Goal: Task Accomplishment & Management: Use online tool/utility

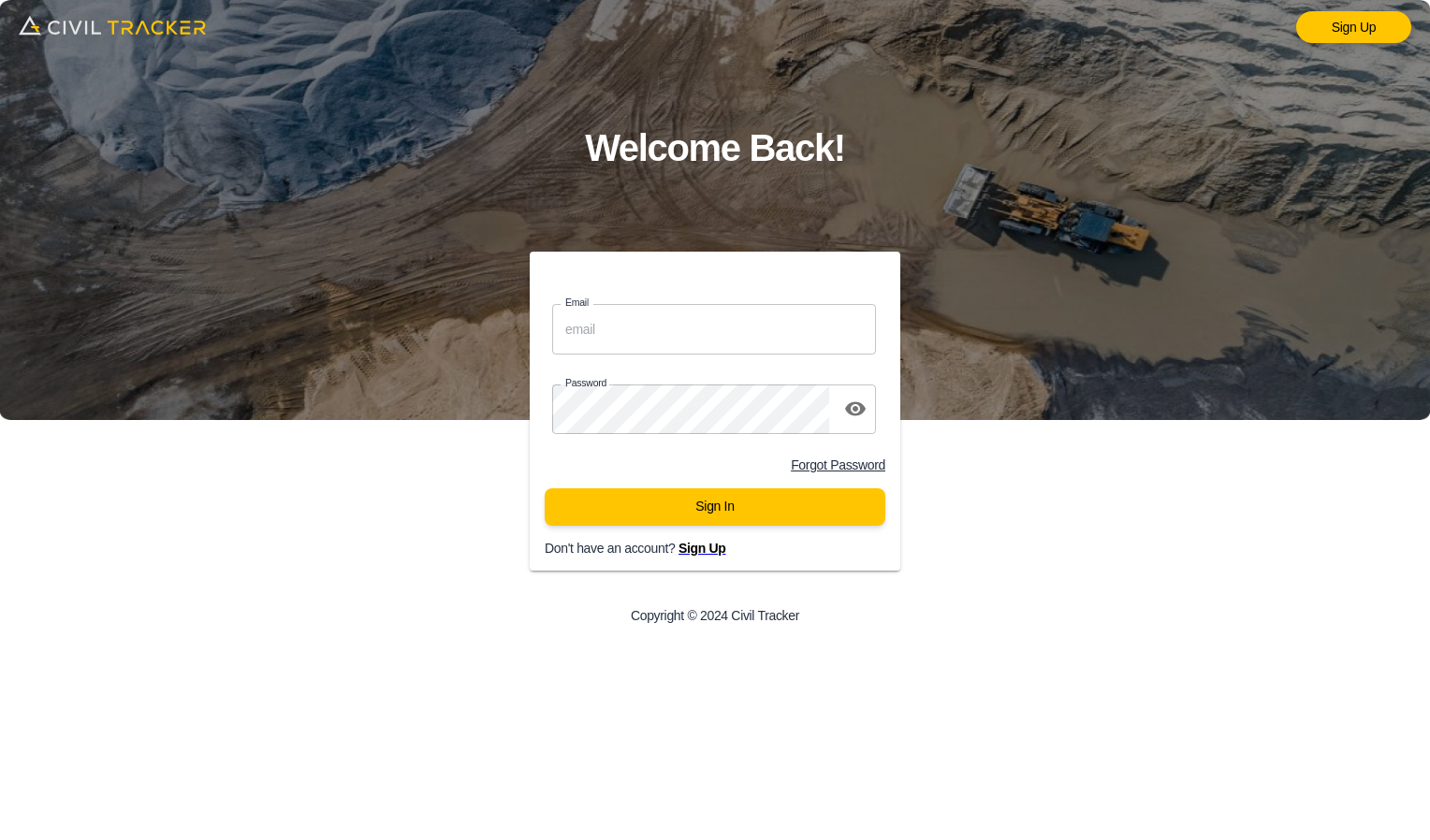
type input "[EMAIL_ADDRESS][DOMAIN_NAME]"
click at [702, 536] on div "Sign In" at bounding box center [715, 515] width 371 height 53
click at [710, 521] on button "Sign In" at bounding box center [715, 508] width 341 height 38
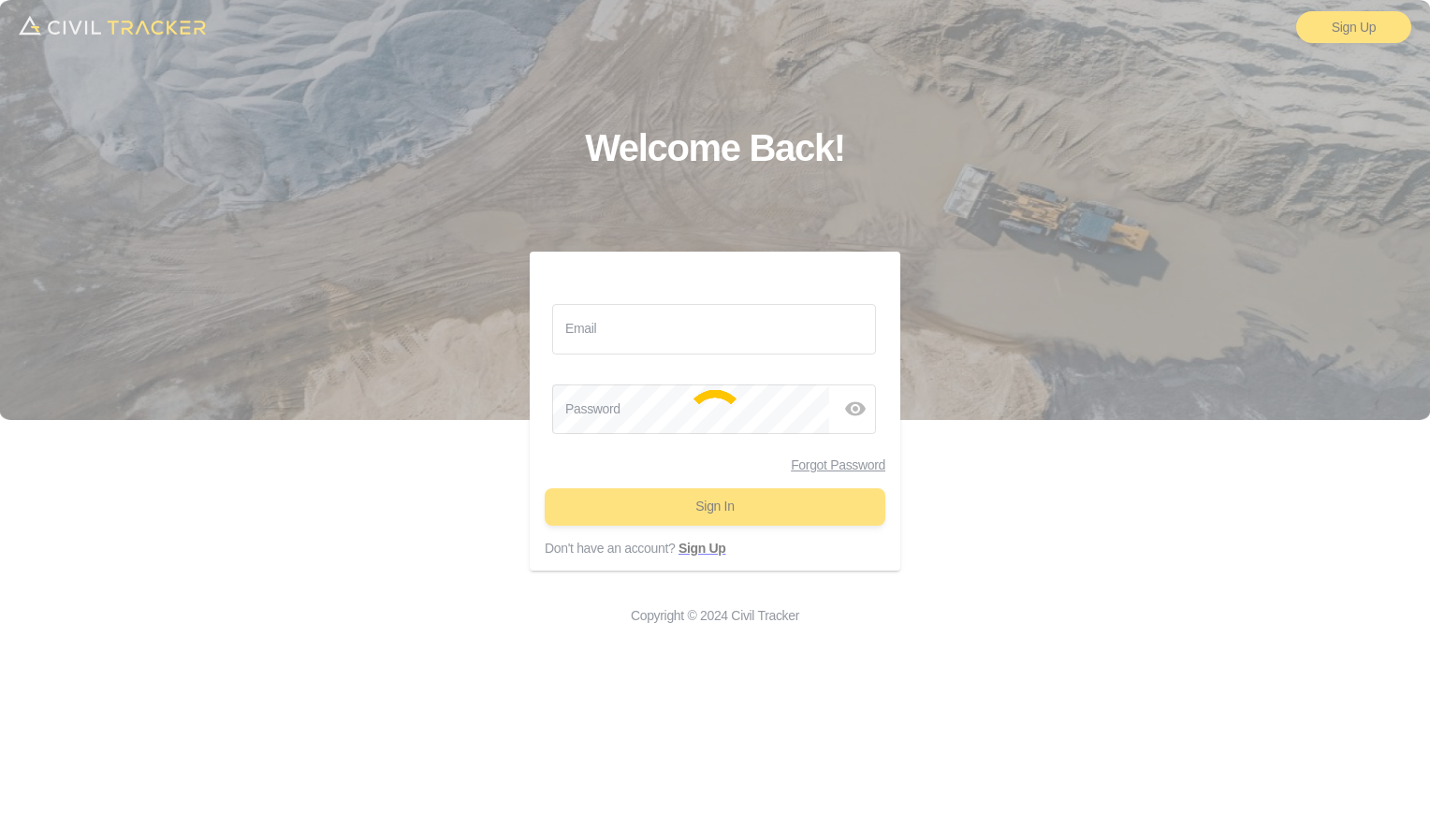
type input "[EMAIL_ADDRESS][DOMAIN_NAME]"
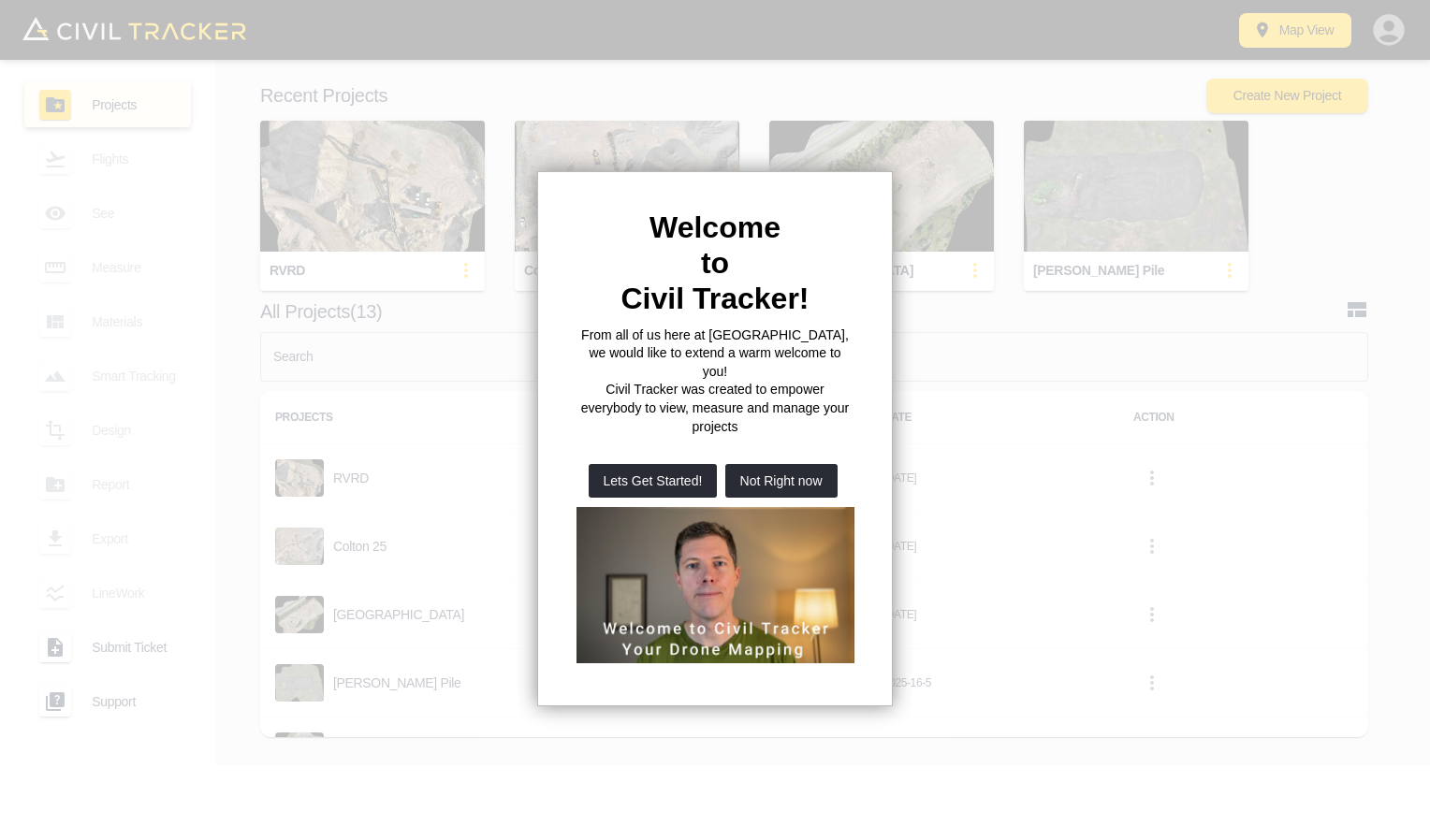
click at [336, 191] on div at bounding box center [715, 420] width 1430 height 840
click at [769, 464] on button "Not Right now" at bounding box center [781, 481] width 112 height 34
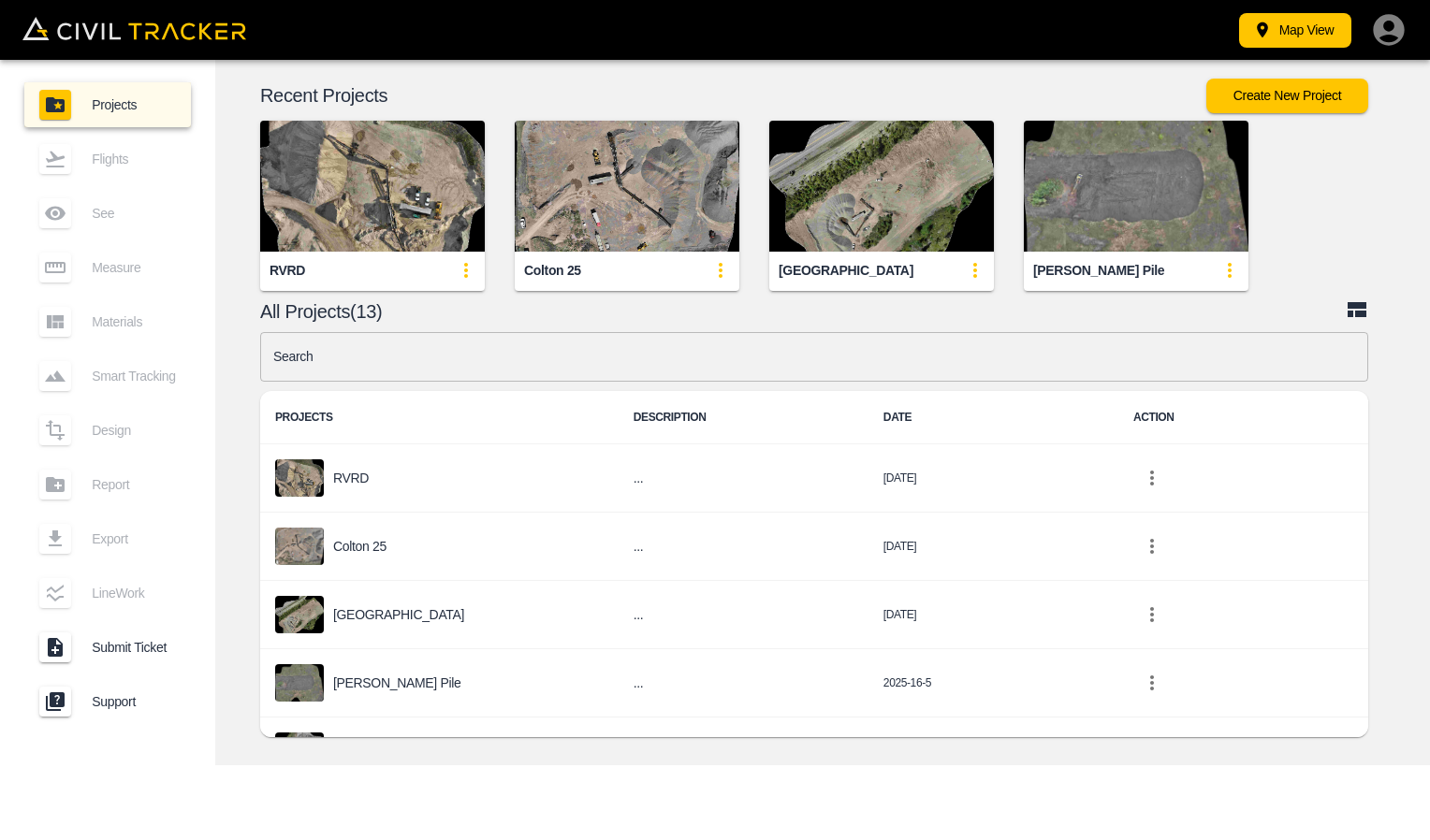
click at [340, 200] on img "button" at bounding box center [373, 186] width 225 height 131
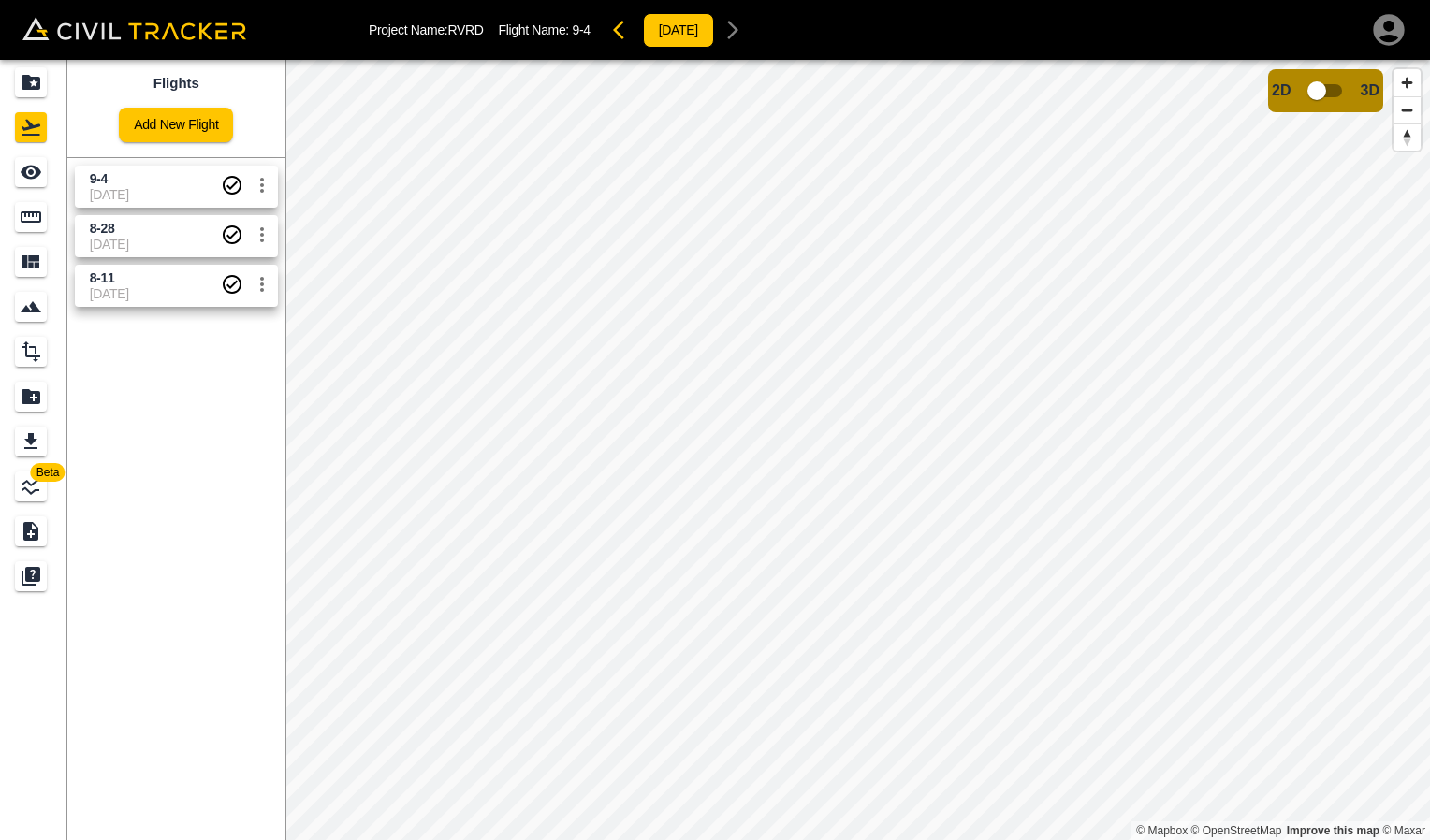
click at [160, 183] on span "9-4" at bounding box center [155, 178] width 131 height 18
click at [35, 219] on icon "Measure" at bounding box center [31, 217] width 23 height 23
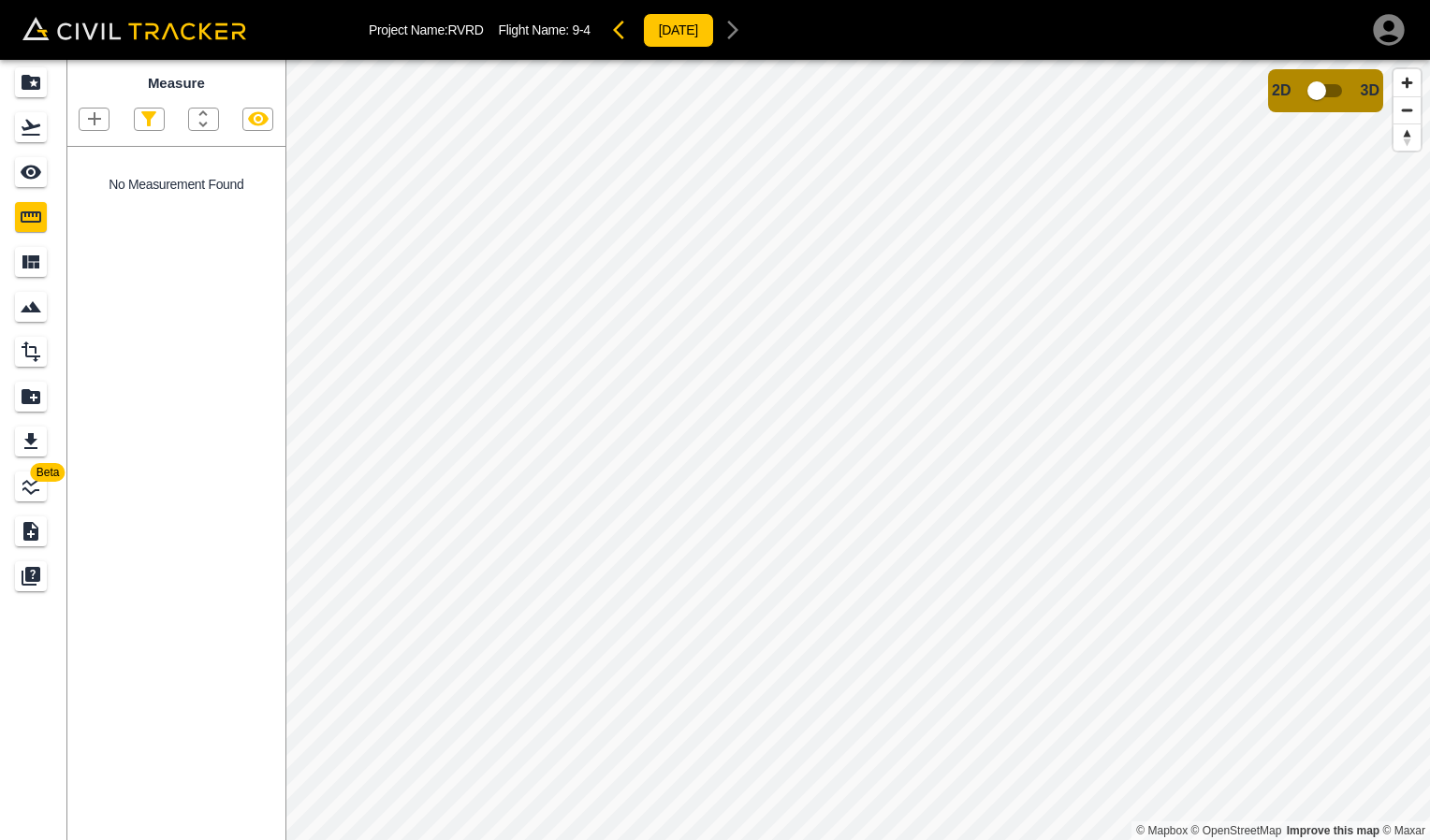
click at [97, 118] on icon "button" at bounding box center [94, 119] width 23 height 23
click at [85, 217] on div "Polygon" at bounding box center [71, 209] width 82 height 38
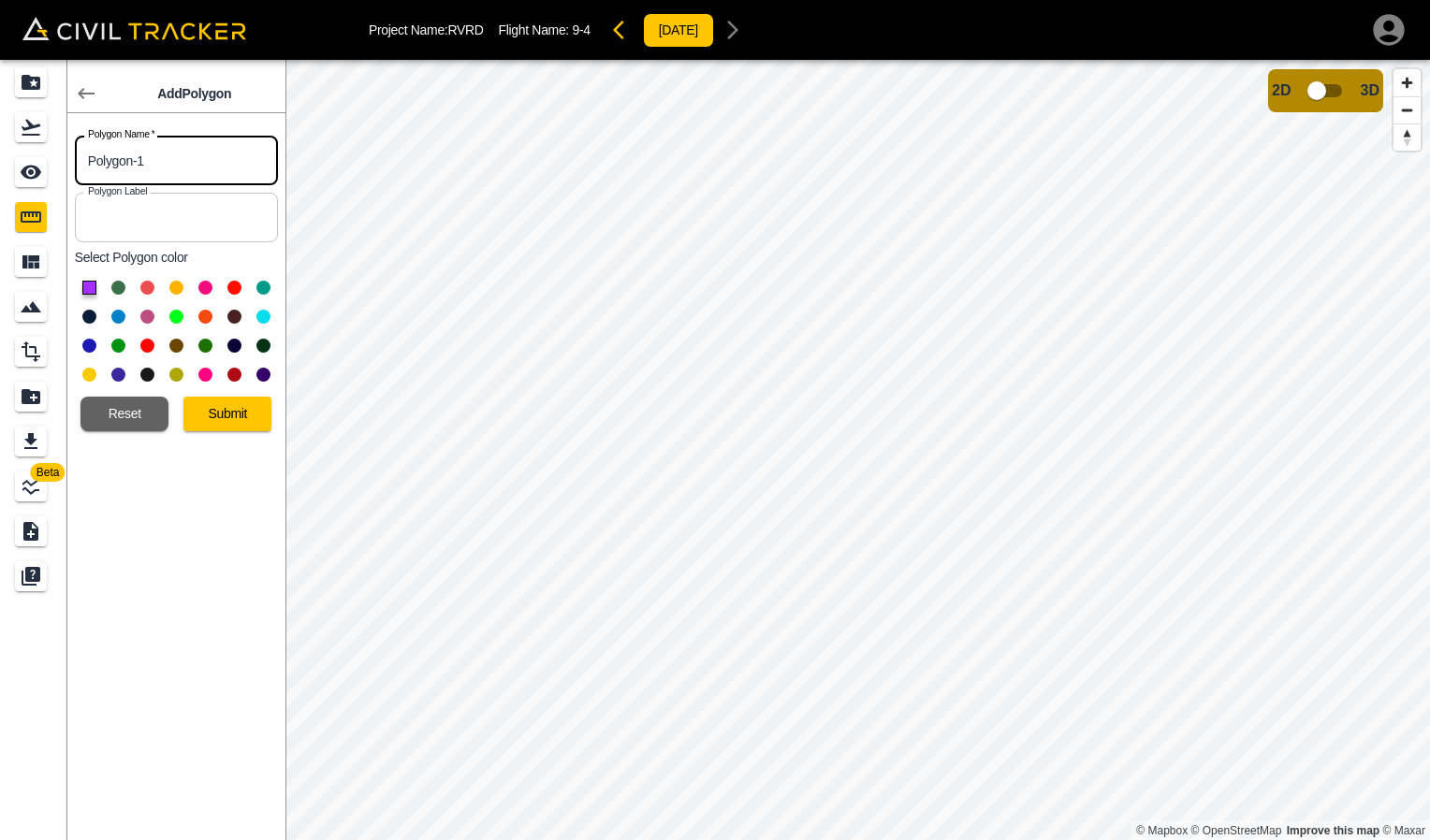
drag, startPoint x: 205, startPoint y: 168, endPoint x: 53, endPoint y: 173, distance: 152.1
click at [53, 173] on div "Beta Add Polygon Polygon Name   * Polygon-1 Polygon Name * Polygon Label Polygo…" at bounding box center [143, 449] width 285 height 781
type input "1 inch"
click at [145, 234] on input "text" at bounding box center [176, 217] width 203 height 50
type input "1 inch"
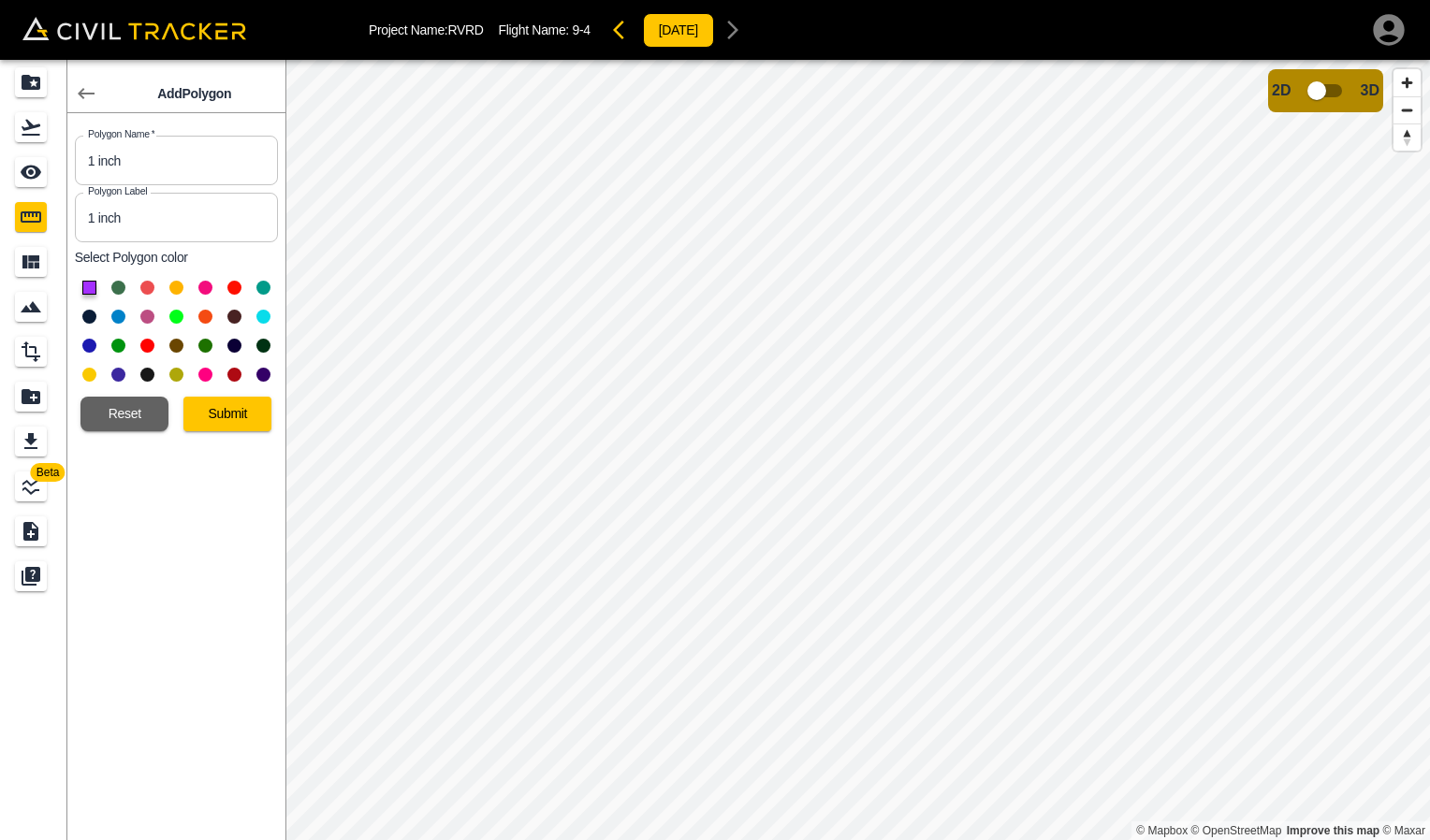
drag, startPoint x: 238, startPoint y: 286, endPoint x: 239, endPoint y: 300, distance: 14.0
click at [240, 286] on button at bounding box center [234, 287] width 14 height 14
click at [210, 413] on button "Submit" at bounding box center [227, 413] width 88 height 35
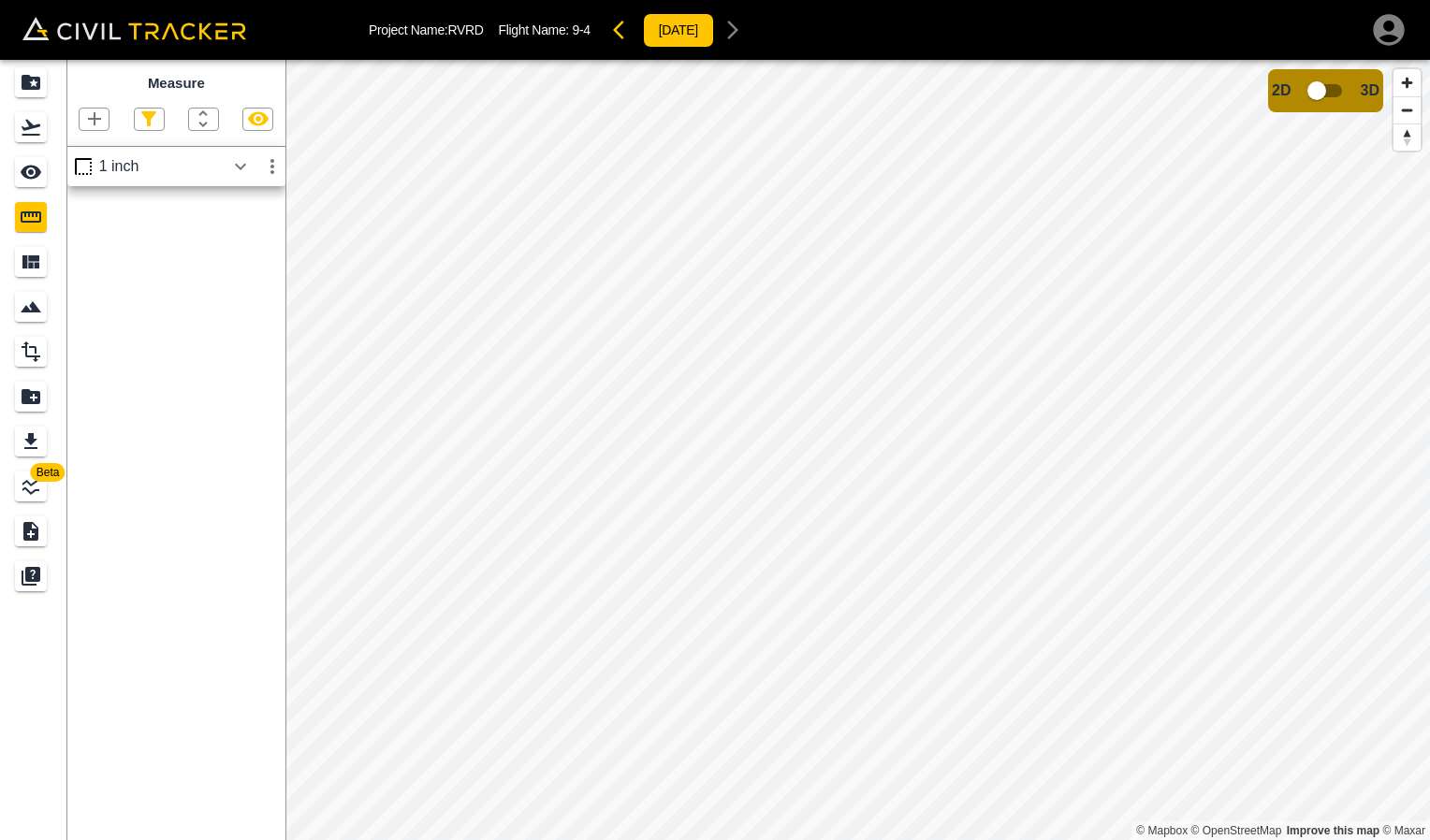
click at [194, 177] on div "1 inch" at bounding box center [176, 167] width 218 height 40
